Goal: Navigation & Orientation: Understand site structure

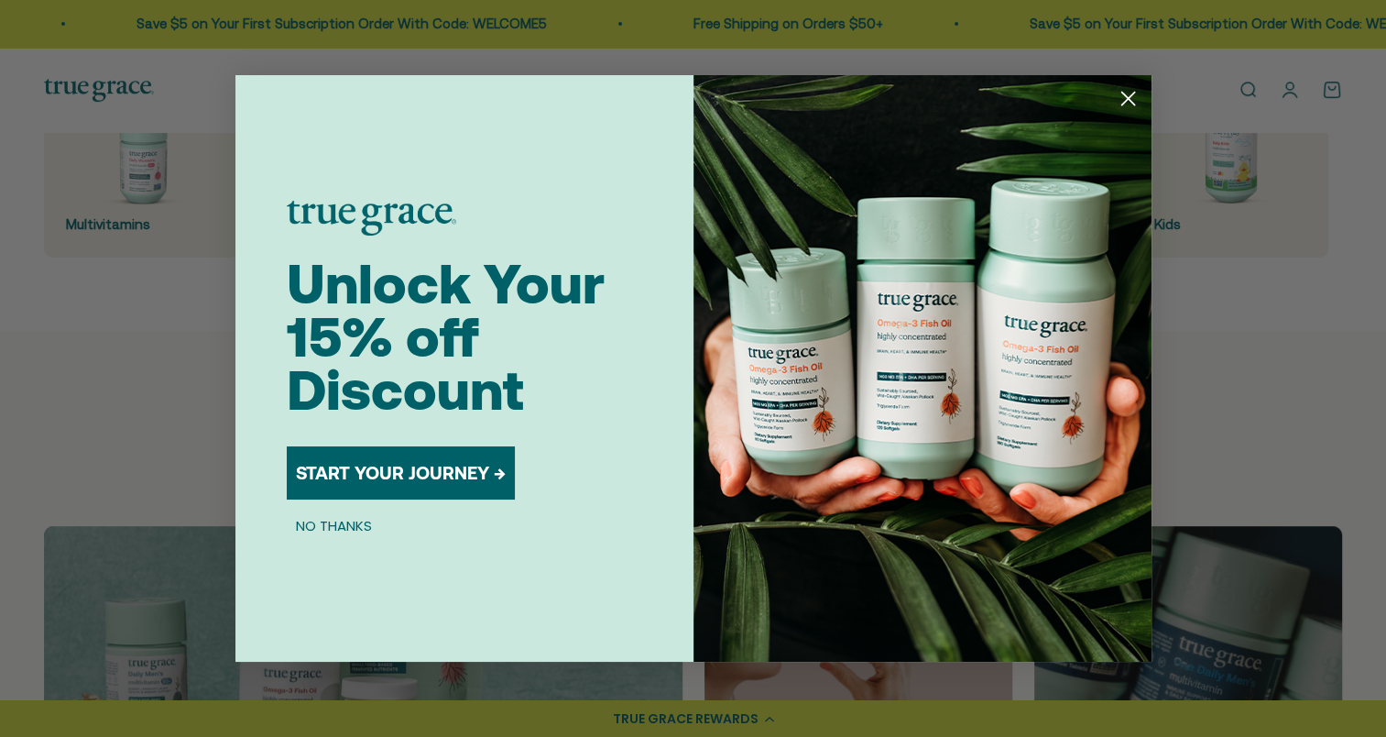
scroll to position [641, 0]
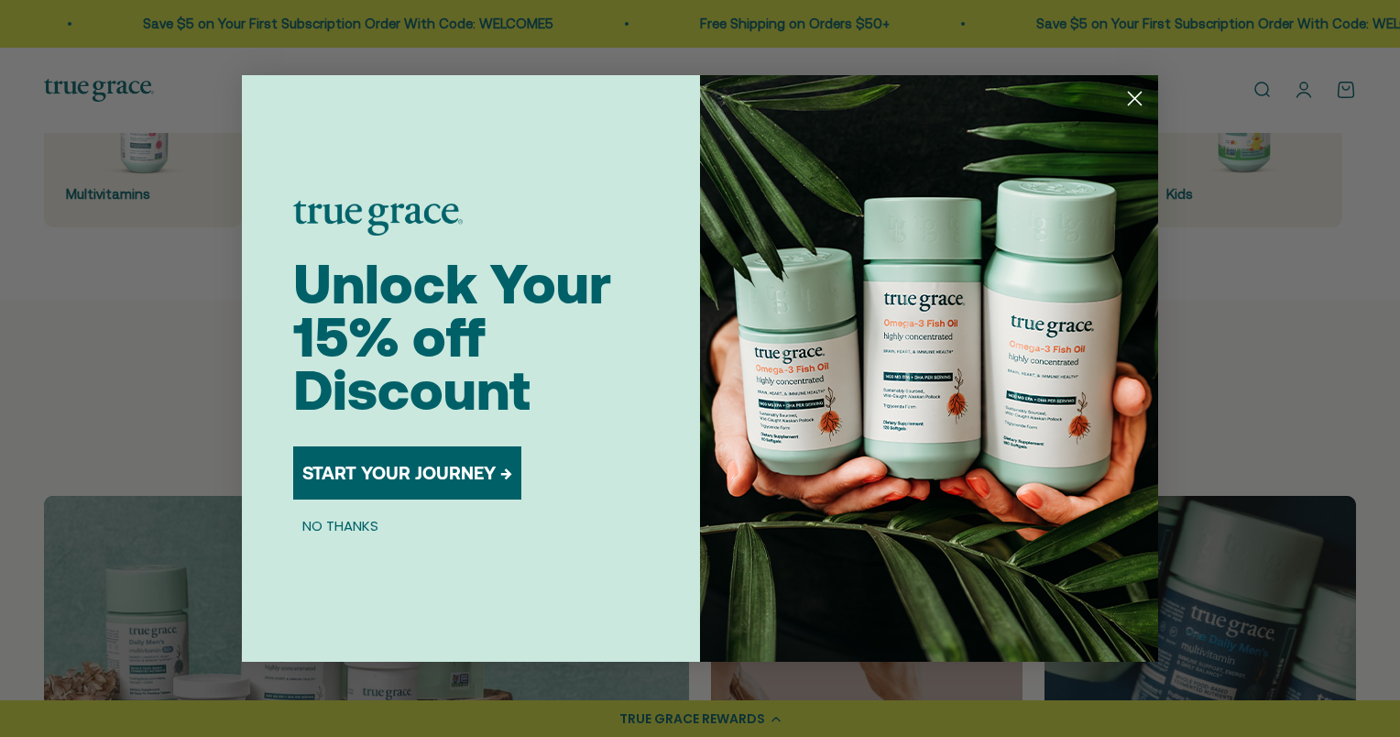
click at [1140, 99] on circle "Close dialog" at bounding box center [1134, 98] width 30 height 30
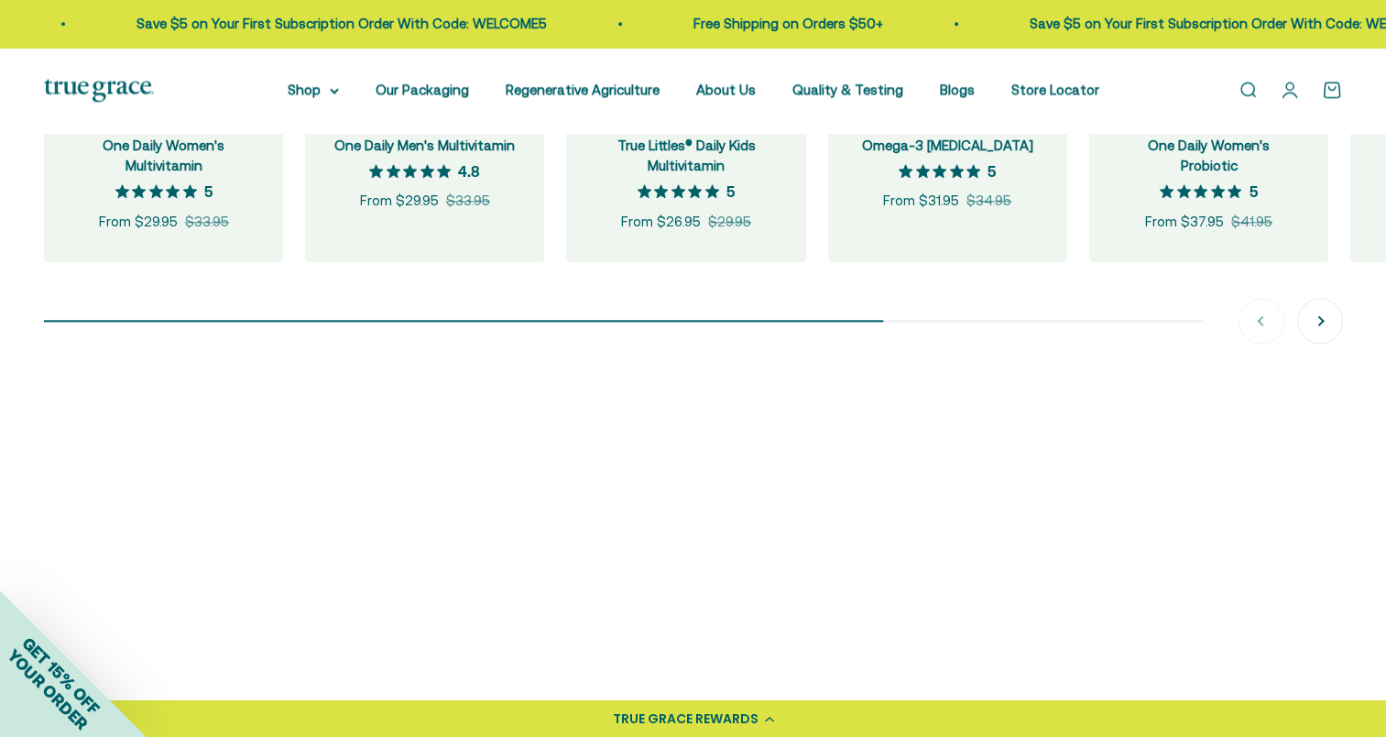
scroll to position [2199, 0]
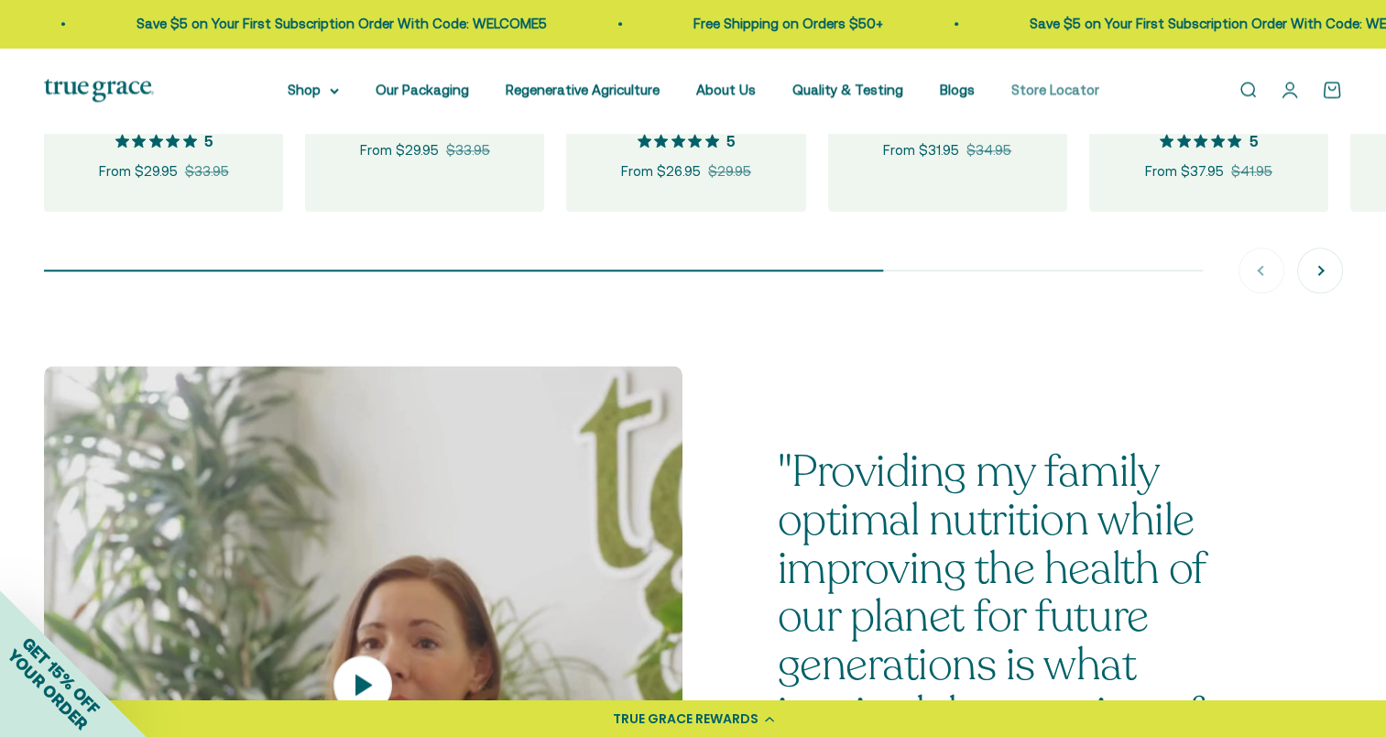
click at [1030, 88] on link "Store Locator" at bounding box center [1055, 90] width 88 height 16
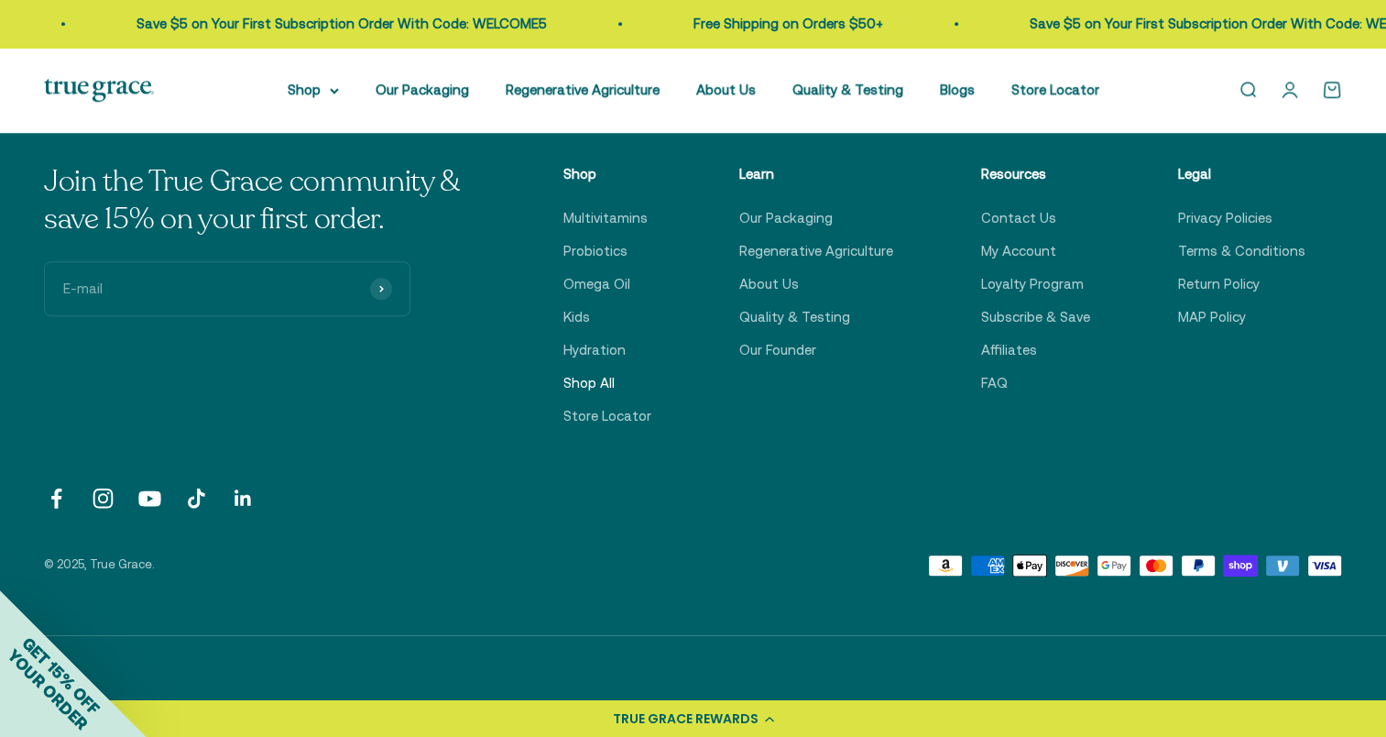
scroll to position [1462, 0]
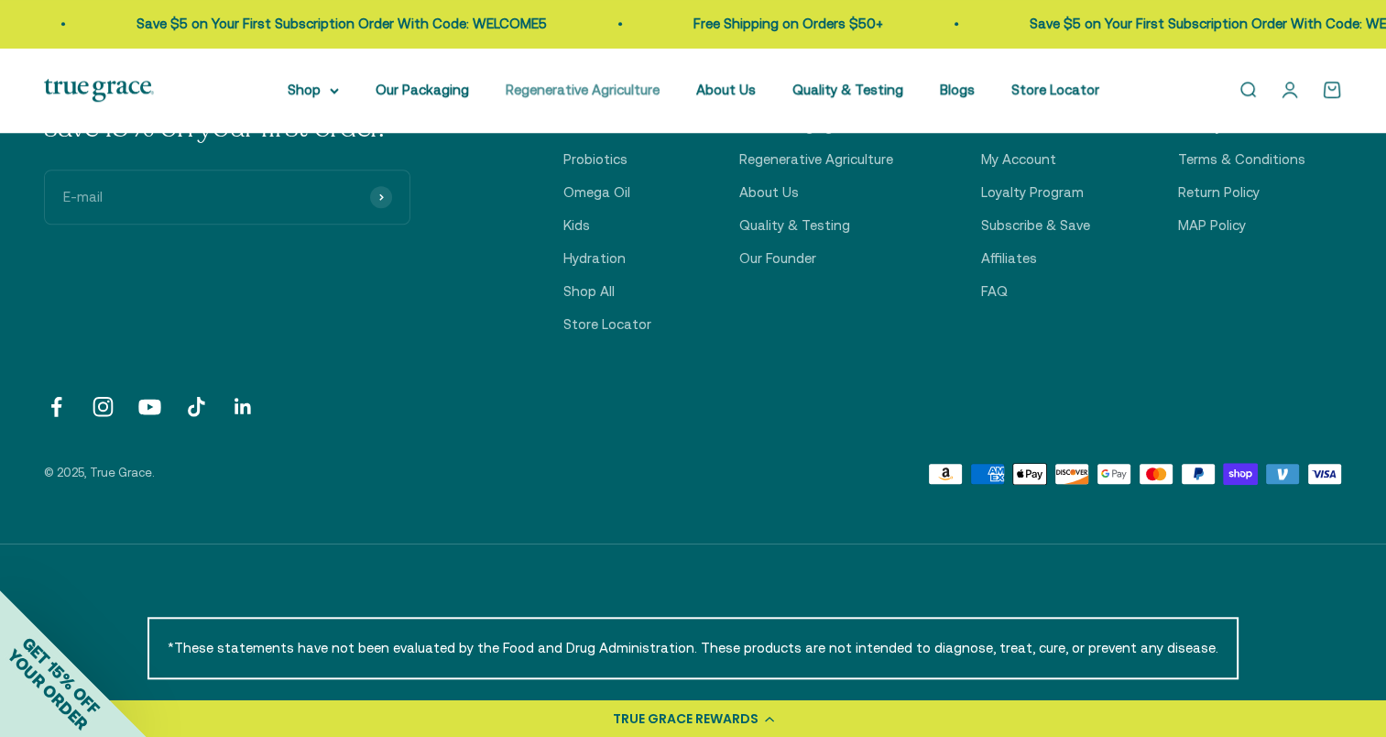
click at [592, 88] on link "Regenerative Agriculture" at bounding box center [583, 90] width 154 height 16
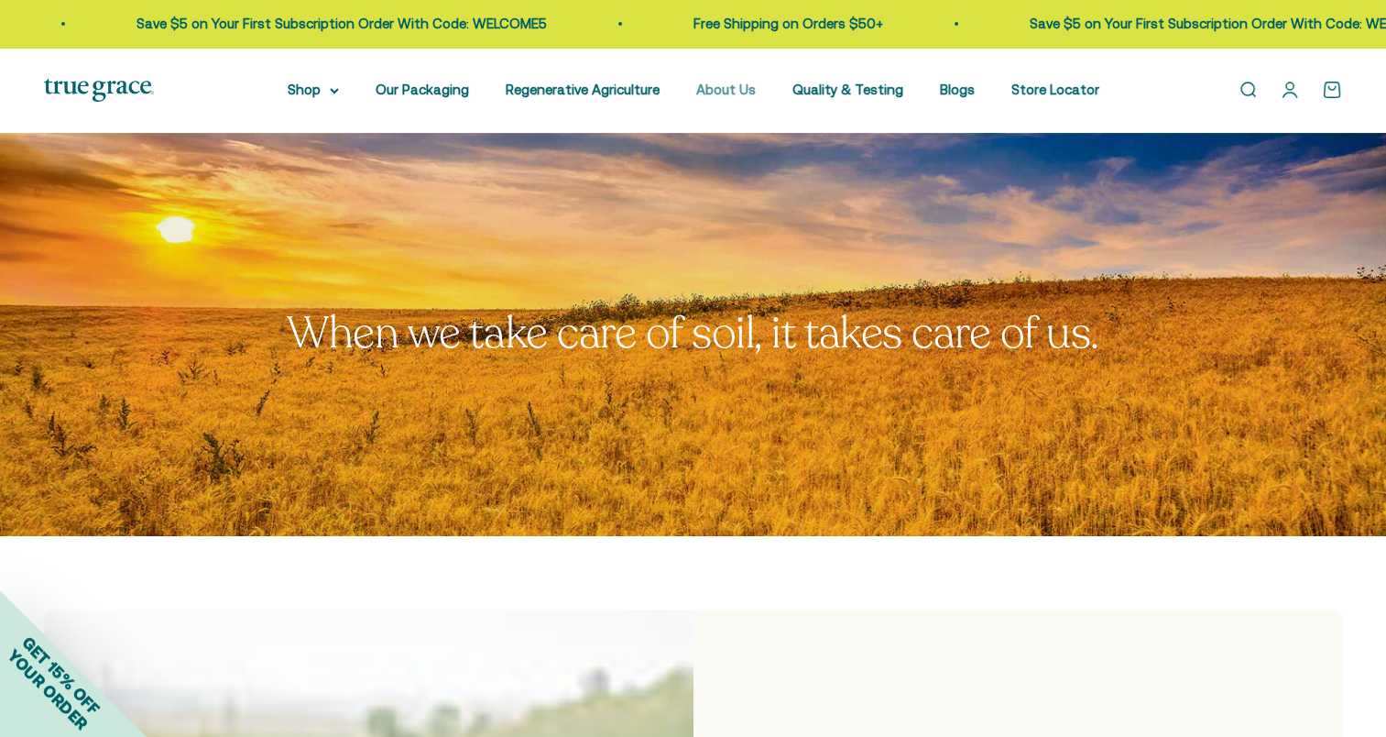
click at [732, 95] on link "About Us" at bounding box center [726, 90] width 60 height 16
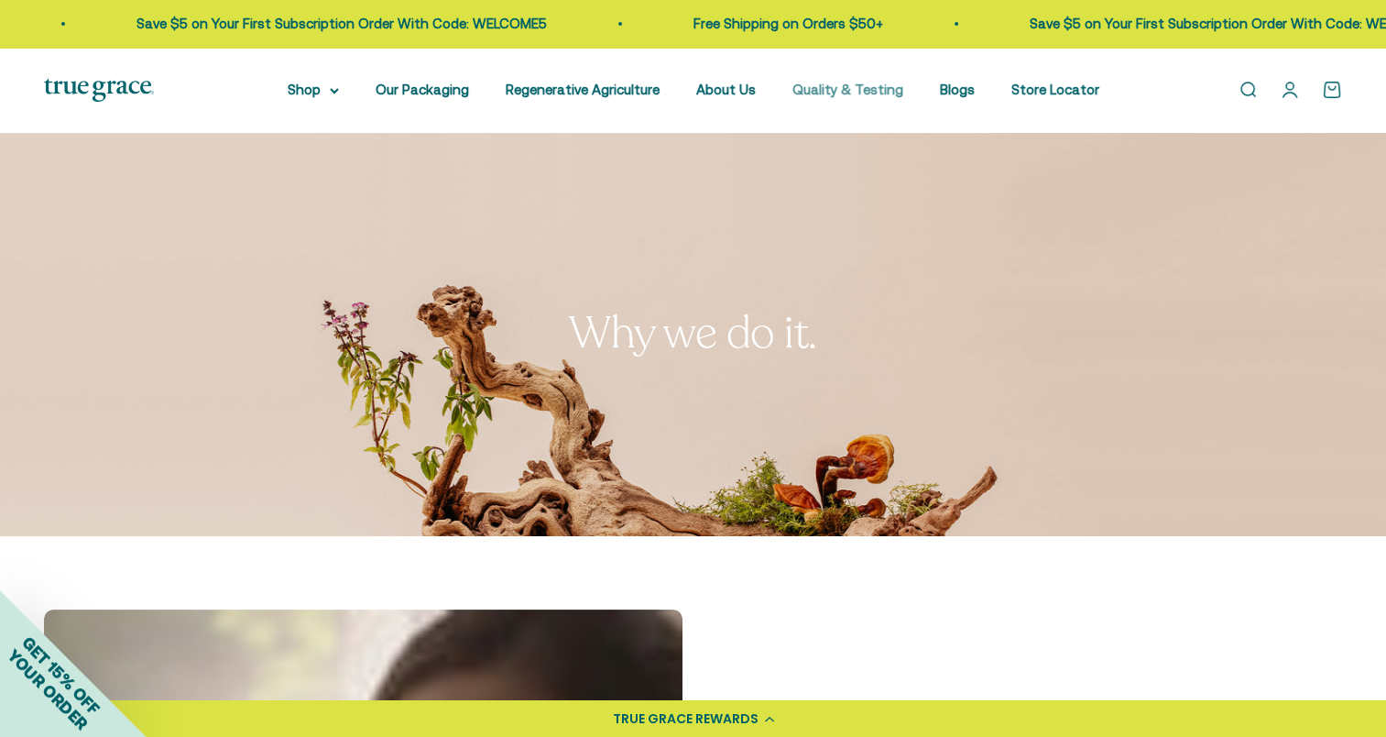
click at [839, 88] on link "Quality & Testing" at bounding box center [847, 90] width 111 height 16
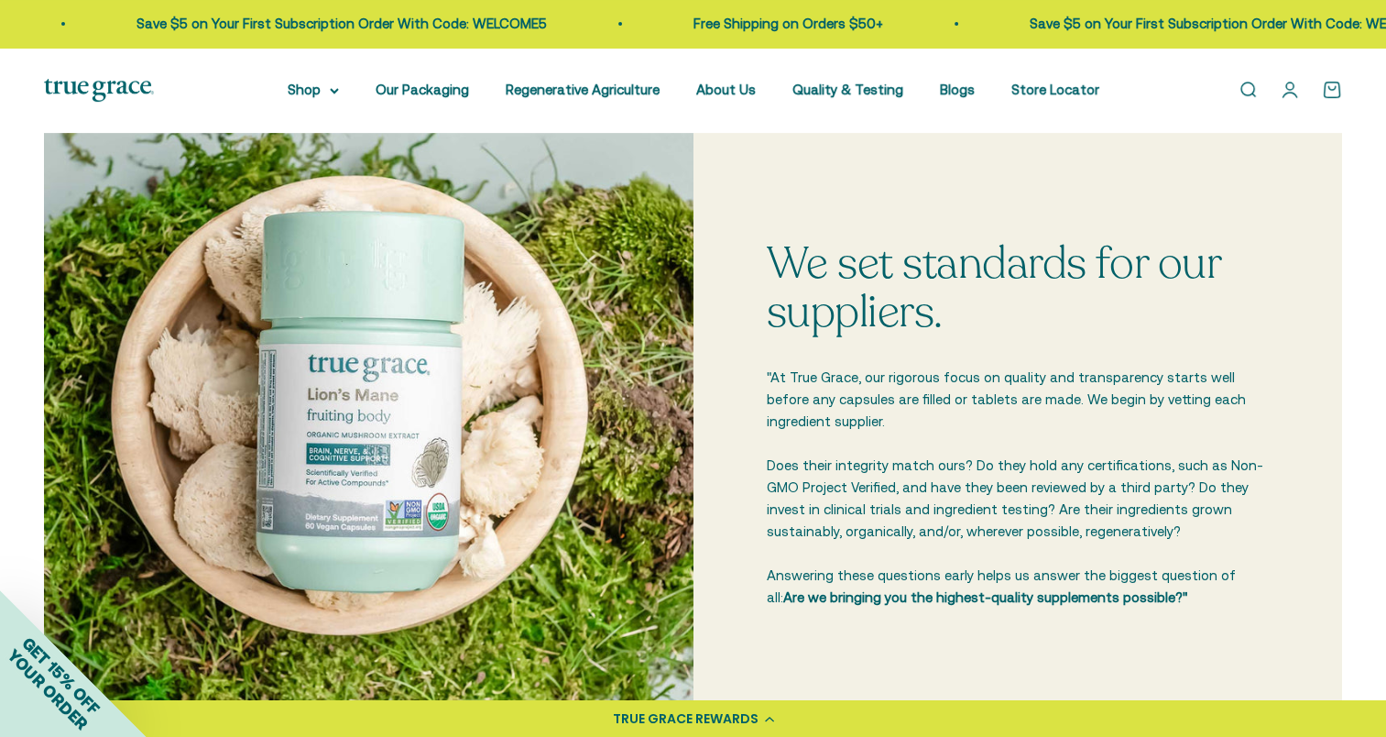
scroll to position [485, 0]
